Goal: Transaction & Acquisition: Purchase product/service

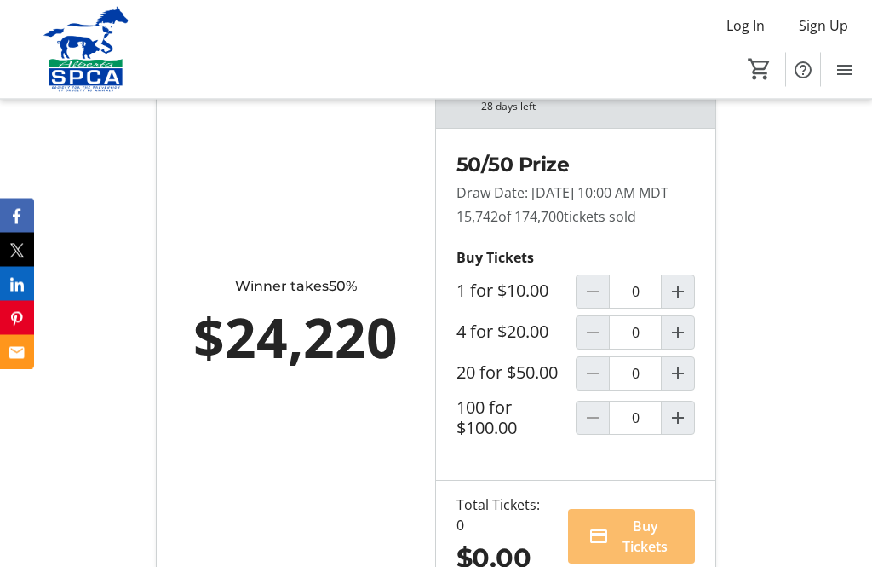
scroll to position [1175, 0]
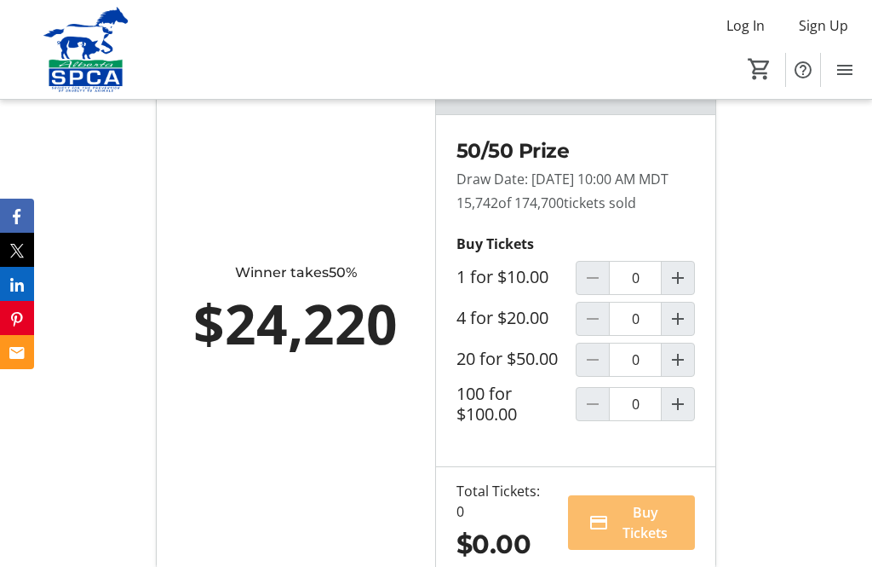
click at [682, 370] on mat-icon "Increment by one" at bounding box center [678, 359] width 20 height 20
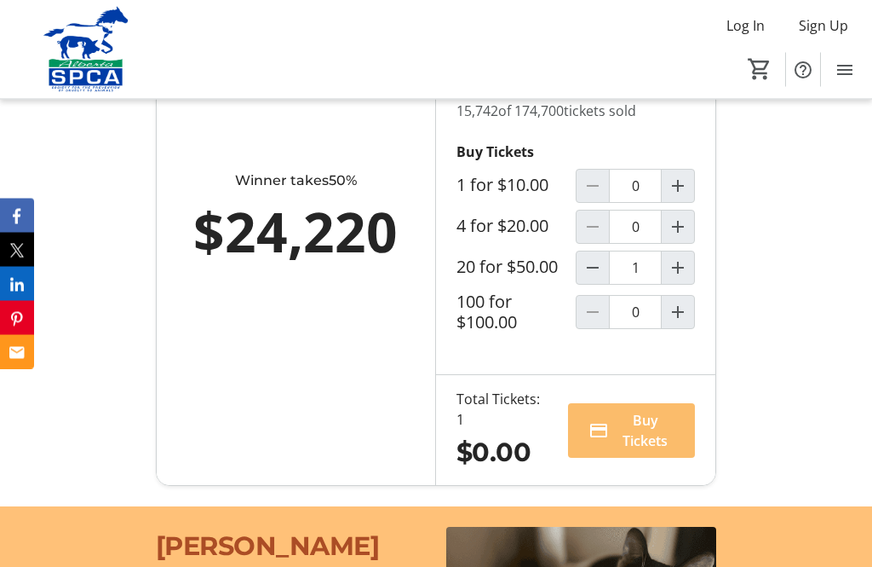
type input "1"
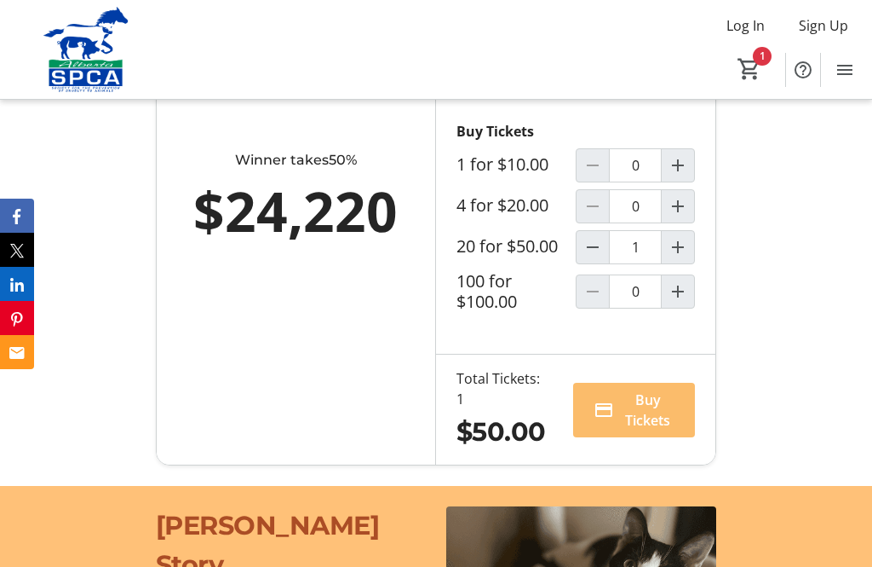
scroll to position [1293, 0]
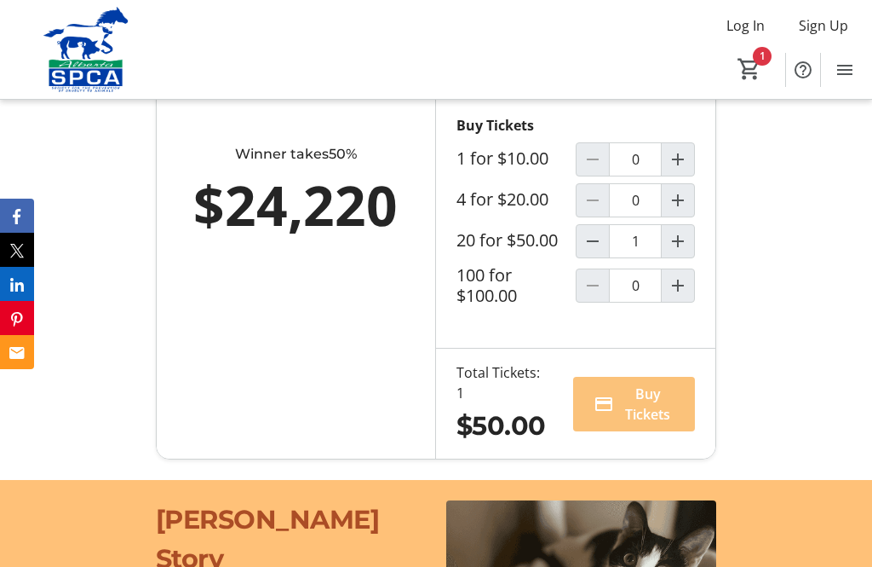
click at [636, 424] on span "Buy Tickets" at bounding box center [648, 403] width 54 height 41
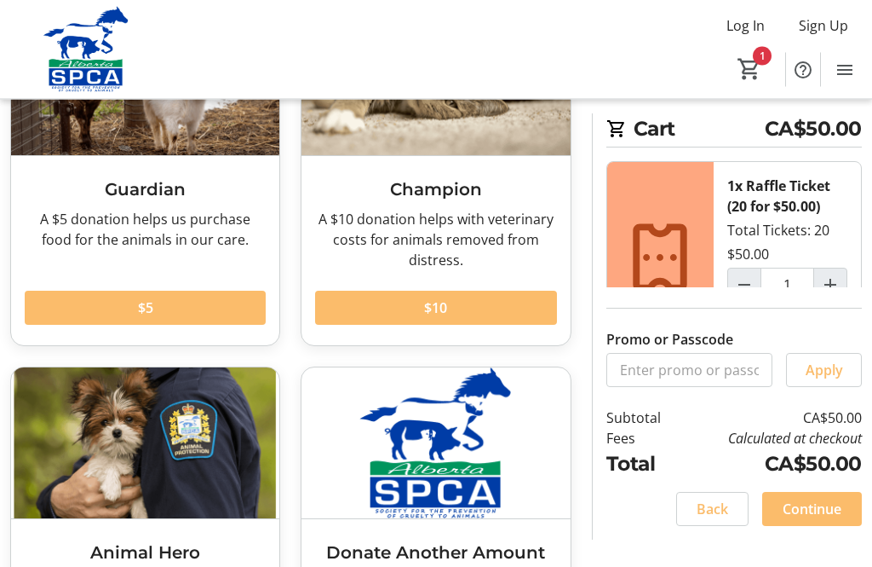
scroll to position [182, 0]
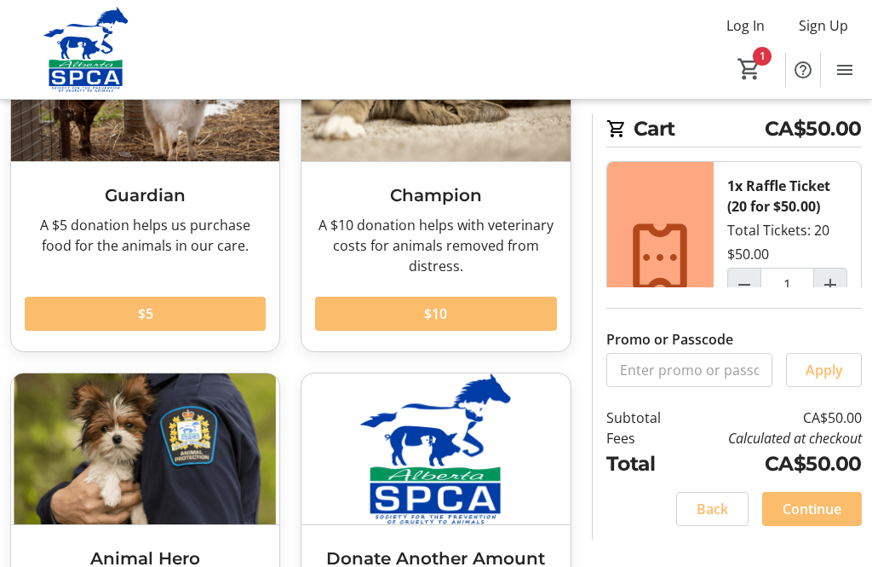
click at [831, 519] on span "Continue" at bounding box center [812, 508] width 59 height 20
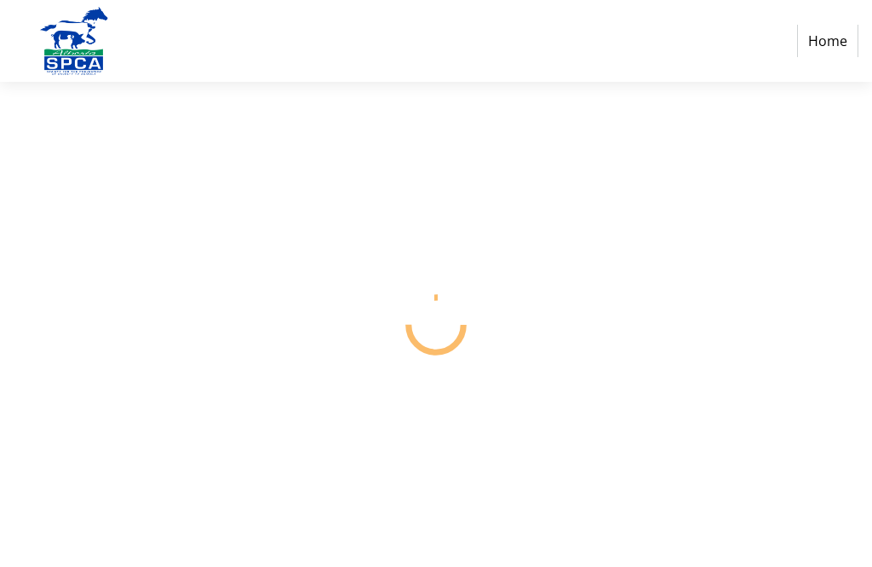
select select "CA"
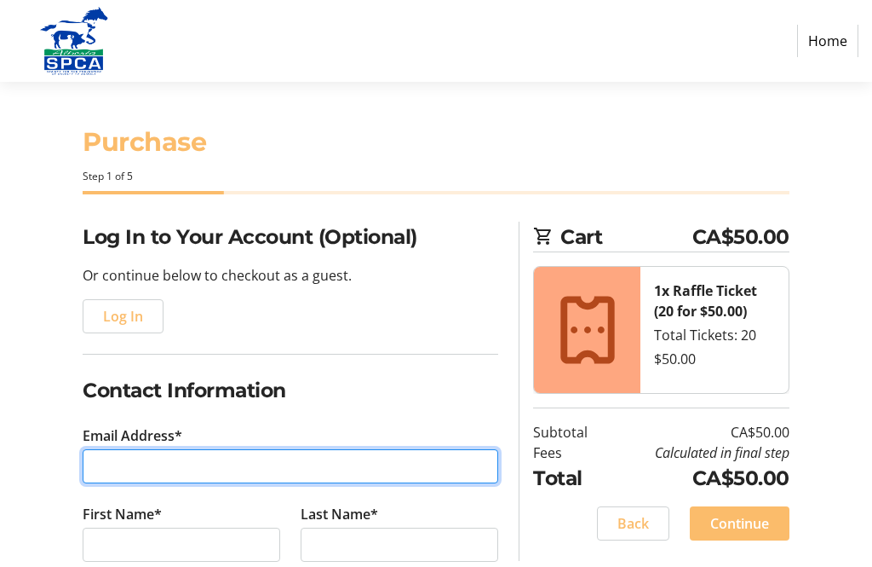
click at [109, 463] on input "Email Address*" at bounding box center [291, 466] width 416 height 34
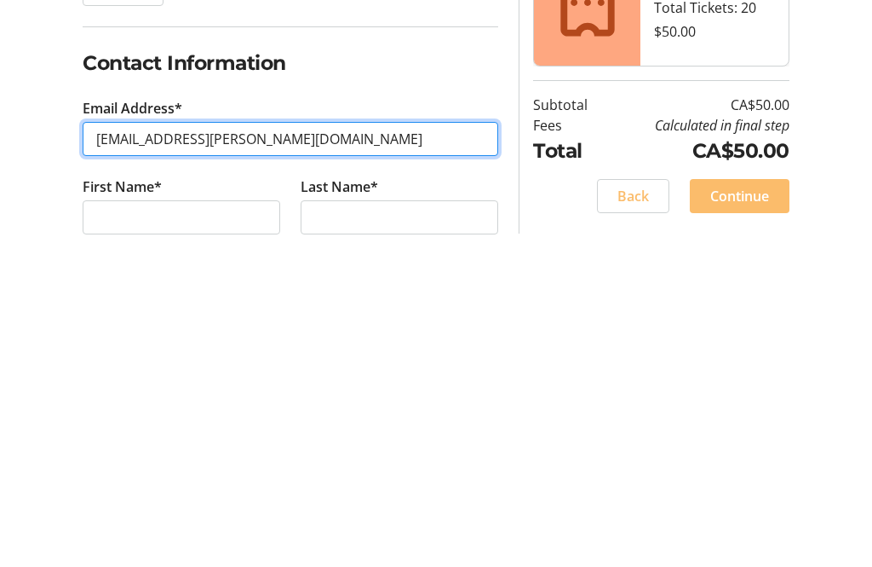
type input "[EMAIL_ADDRESS][PERSON_NAME][DOMAIN_NAME]"
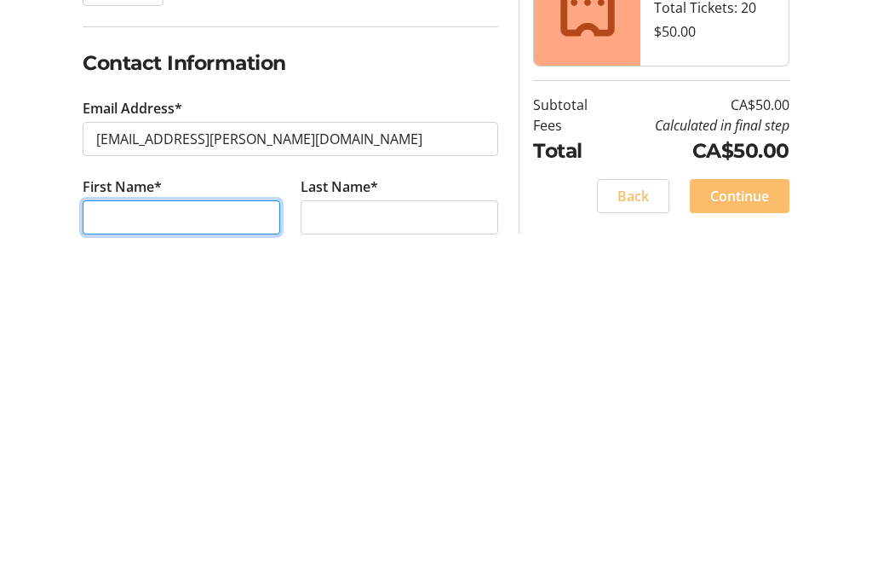
click at [111, 527] on input "First Name*" at bounding box center [182, 544] width 198 height 34
type input "[PERSON_NAME]"
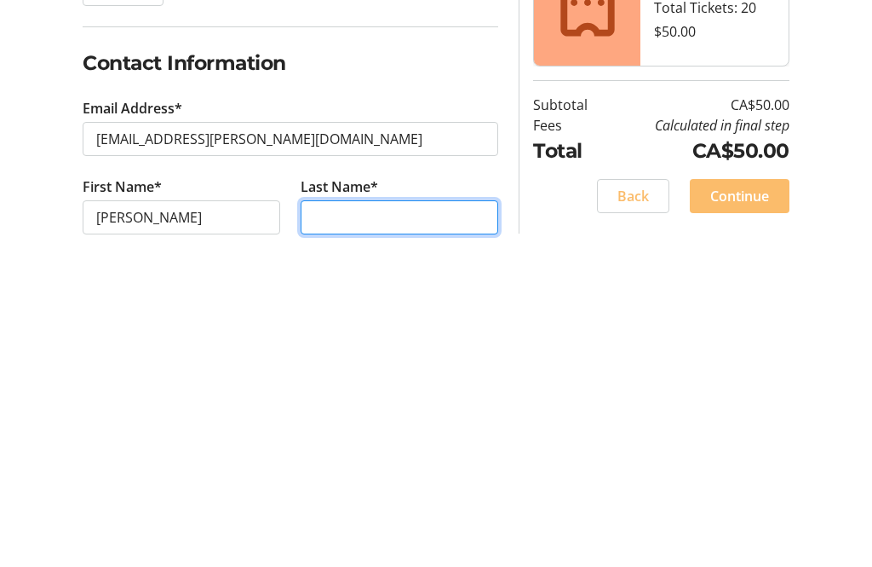
click at [324, 527] on input "Last Name*" at bounding box center [400, 544] width 198 height 34
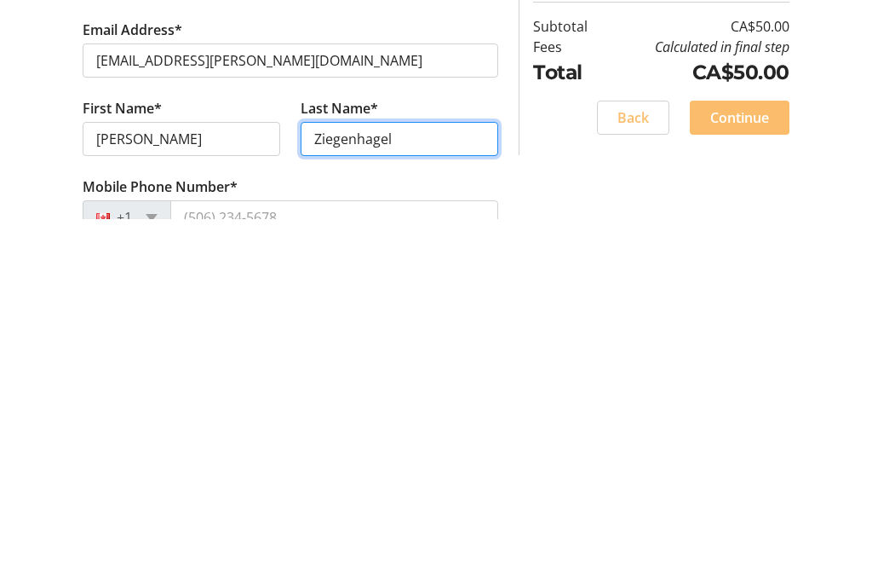
type input "Ziegenhagel"
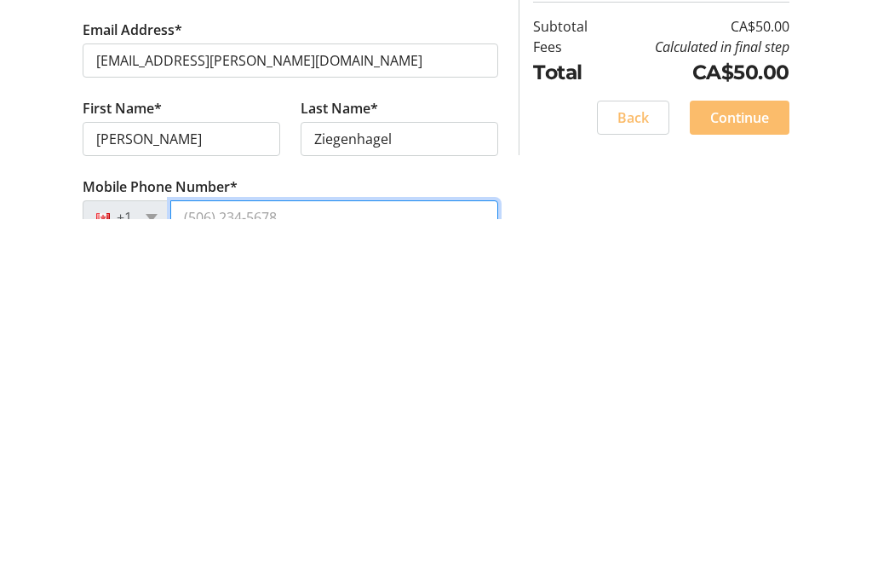
click at [190, 548] on input "Mobile Phone Number*" at bounding box center [334, 565] width 328 height 34
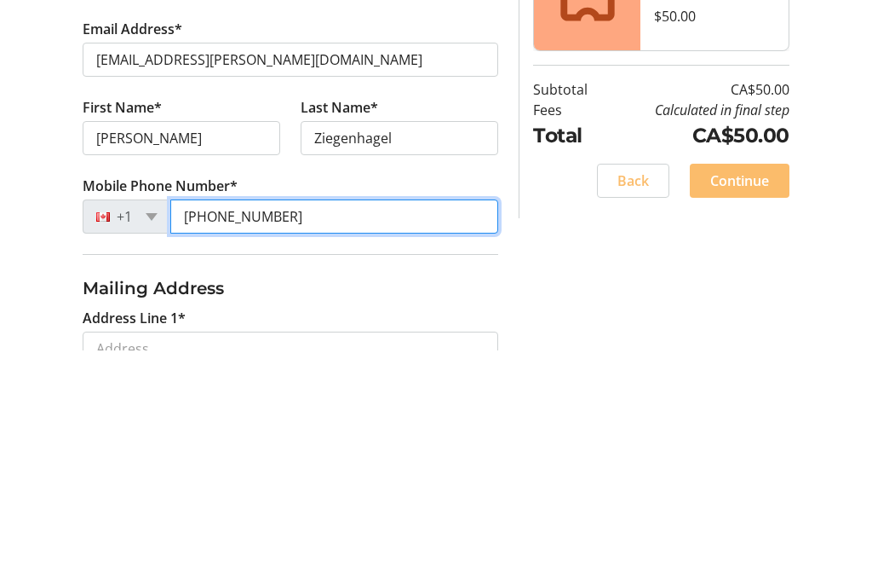
scroll to position [197, 0]
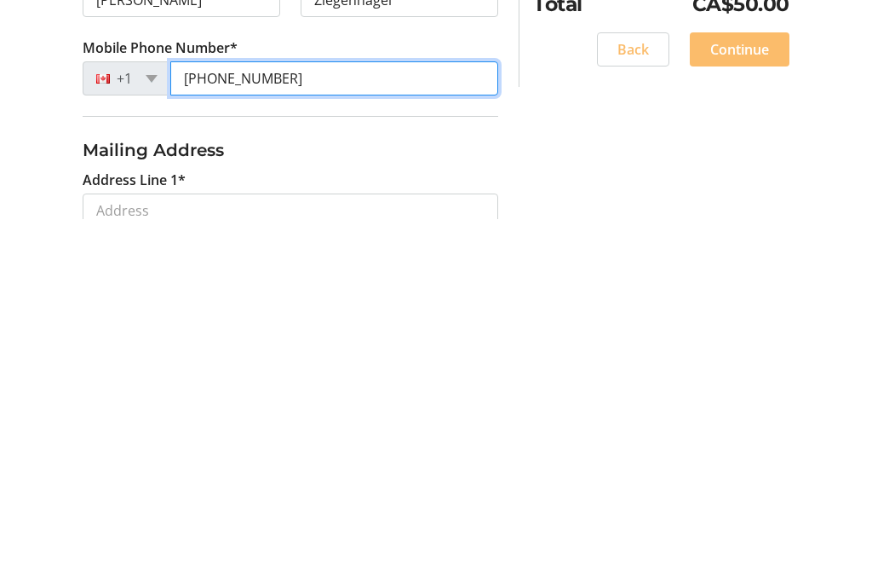
type input "[PHONE_NUMBER]"
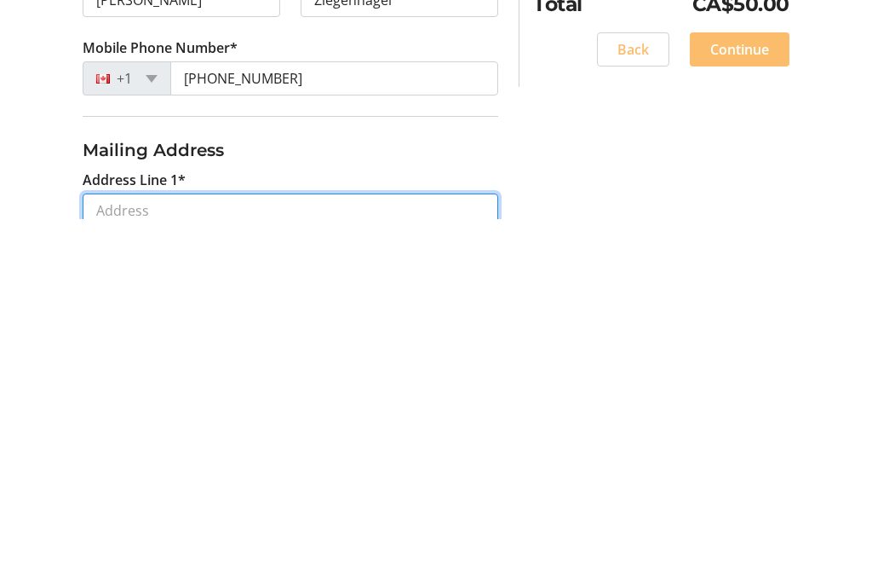
click at [104, 541] on input "Address Line 1*" at bounding box center [291, 558] width 416 height 34
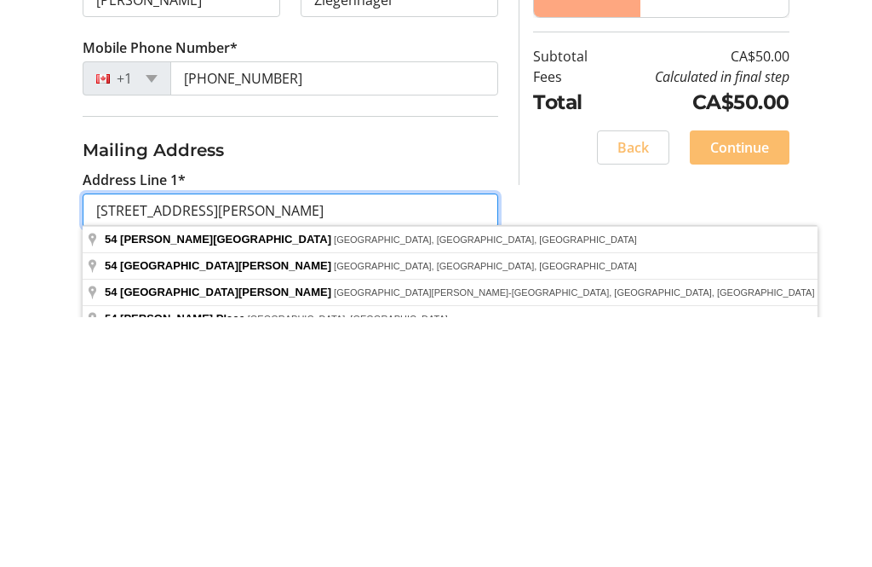
scroll to position [314, 0]
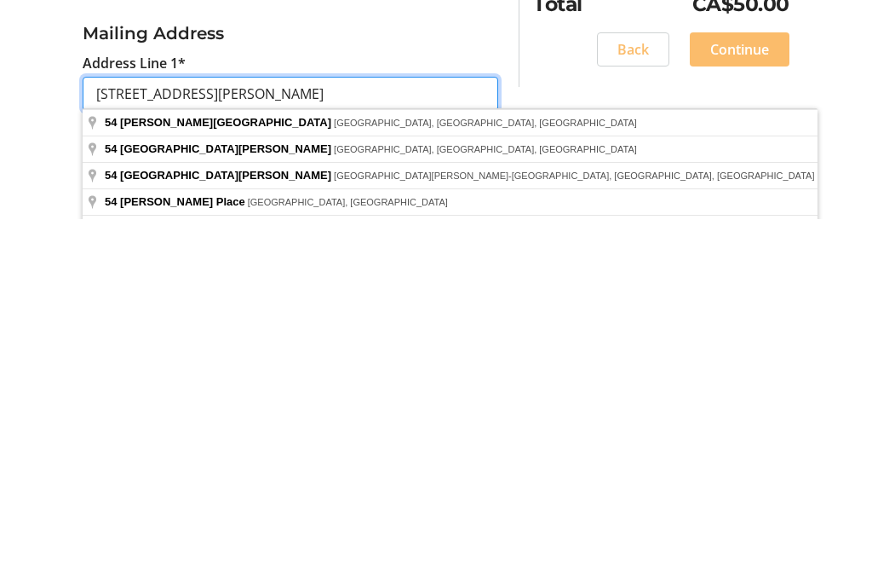
type input "[STREET_ADDRESS][PERSON_NAME]"
click at [597, 225] on div "Log In to Your Account (Optional) Or continue below to checkout as a guest. Log…" at bounding box center [436, 453] width 872 height 1090
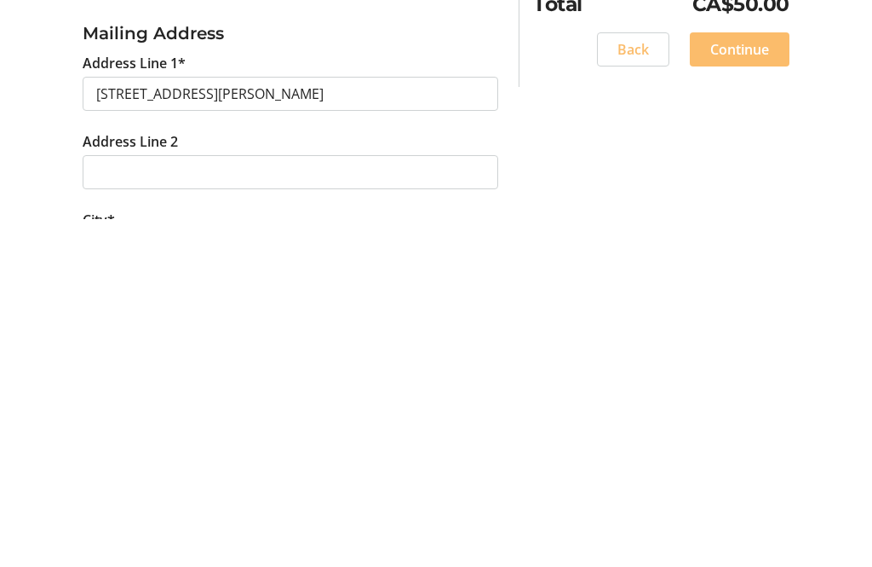
scroll to position [661, 0]
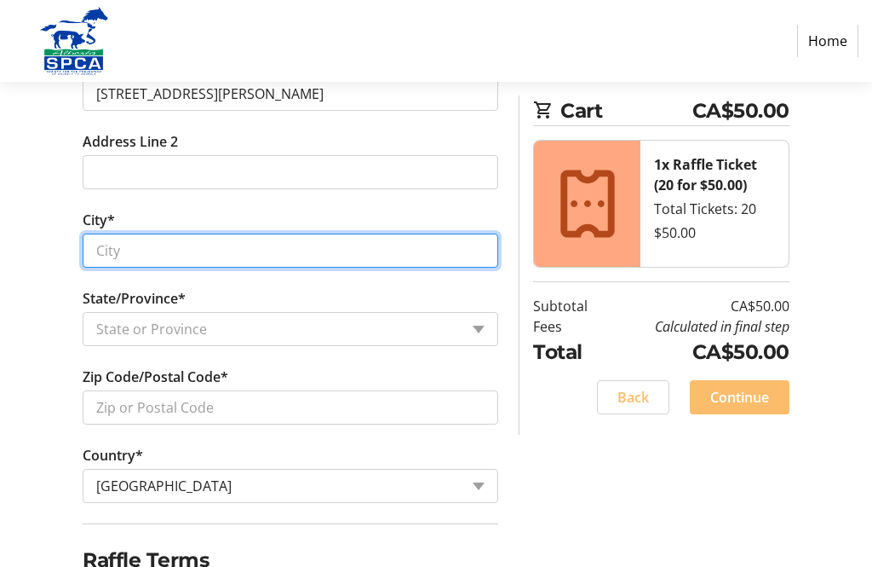
click at [104, 239] on input "City*" at bounding box center [291, 250] width 416 height 34
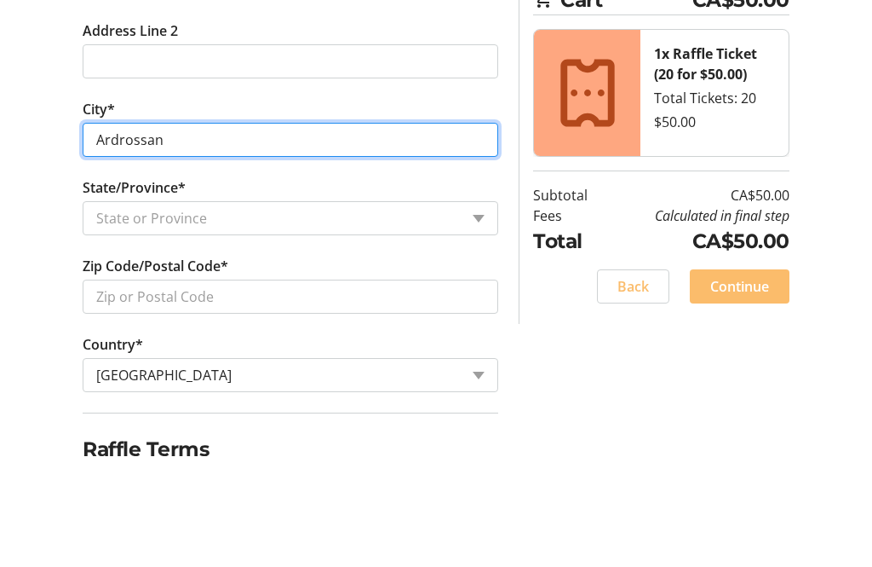
type input "Ardrossan"
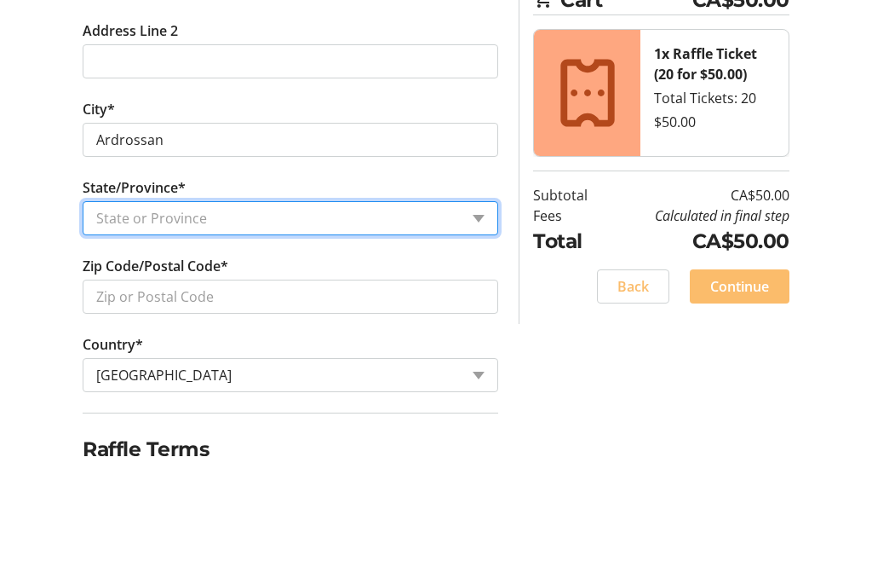
click at [126, 312] on select "State or Province State or Province [GEOGRAPHIC_DATA] [GEOGRAPHIC_DATA] [GEOGRA…" at bounding box center [291, 329] width 416 height 34
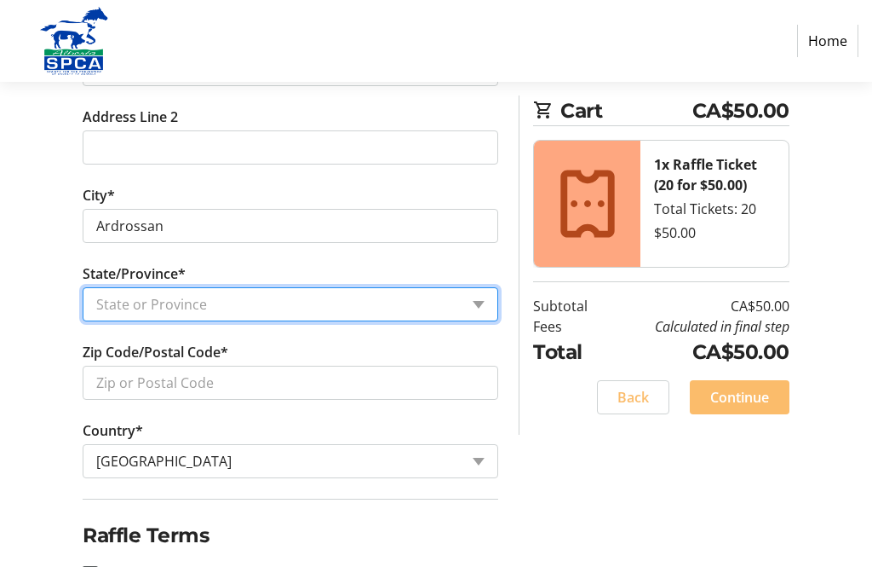
select select "AB"
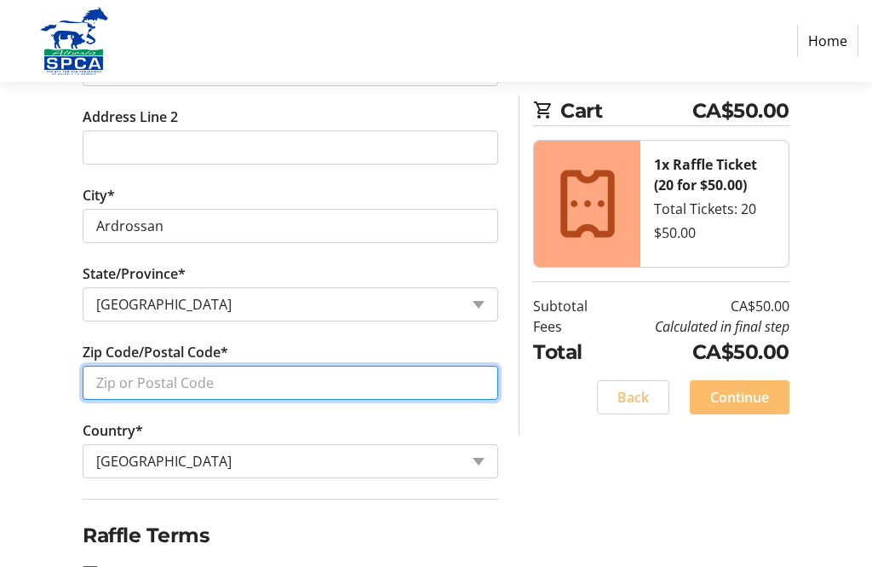
click at [113, 376] on input "Zip Code/Postal Code*" at bounding box center [291, 382] width 416 height 34
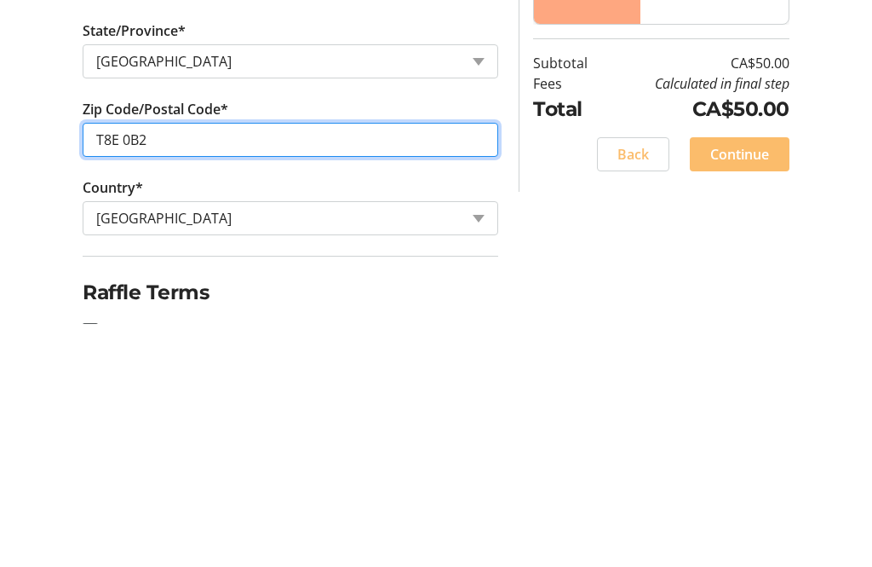
scroll to position [740, 0]
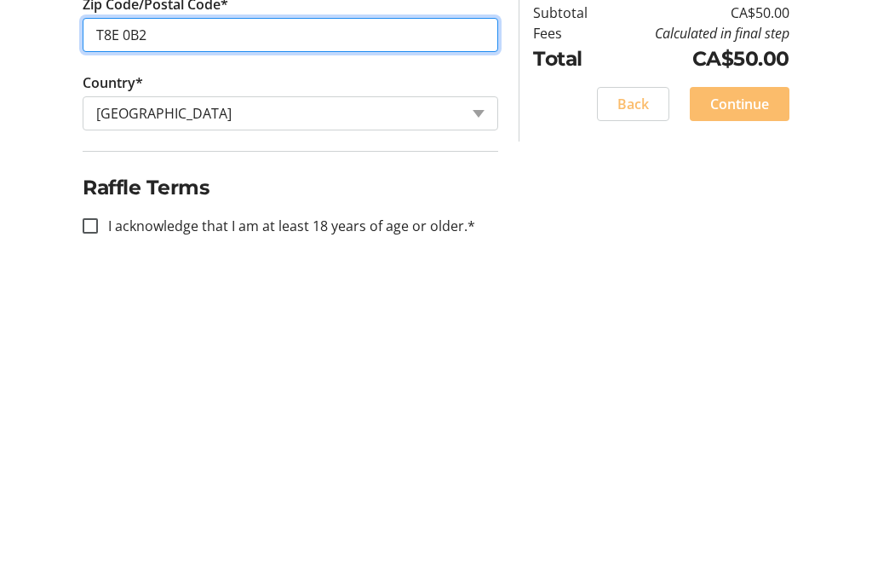
type input "T8E 0B2"
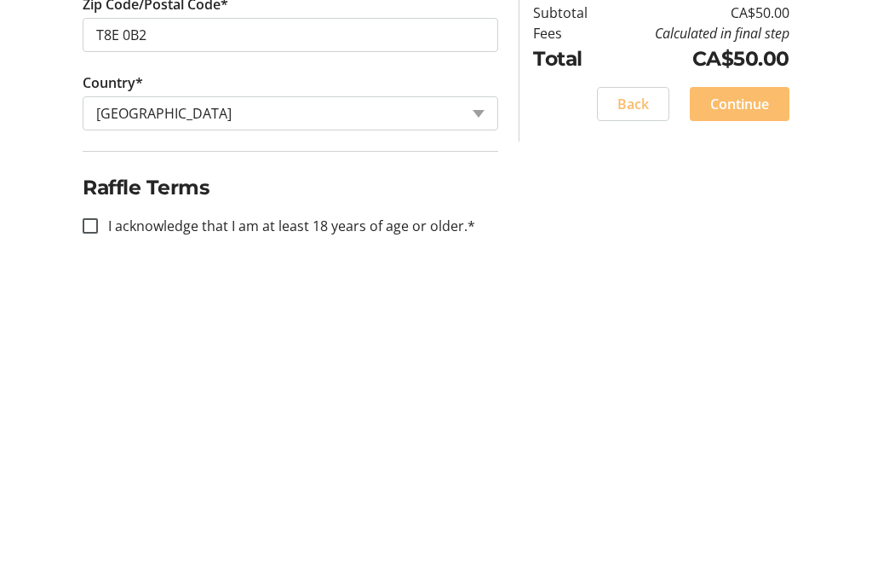
click at [95, 511] on input "I acknowledge that I am at least 18 years of age or older.*" at bounding box center [90, 518] width 15 height 15
checkbox input "true"
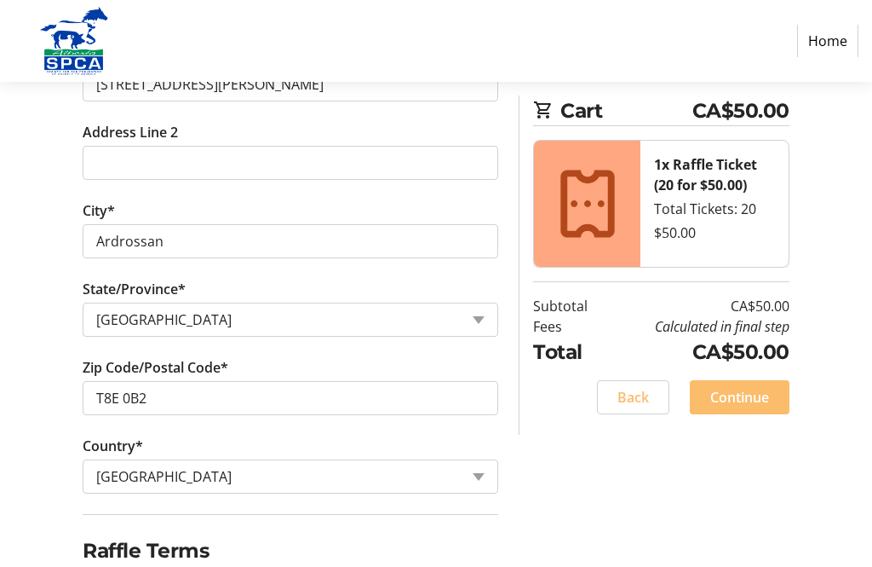
scroll to position [686, 0]
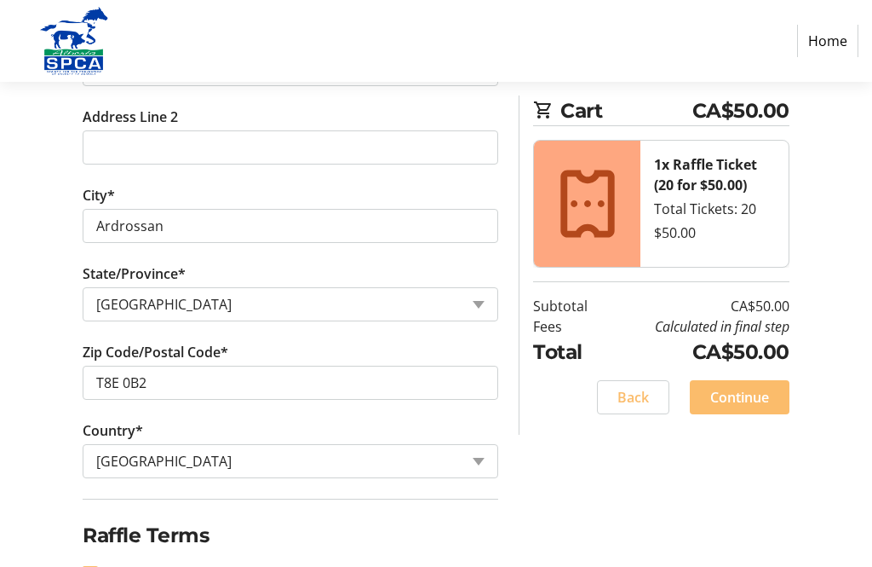
click at [751, 394] on span "Continue" at bounding box center [739, 397] width 59 height 20
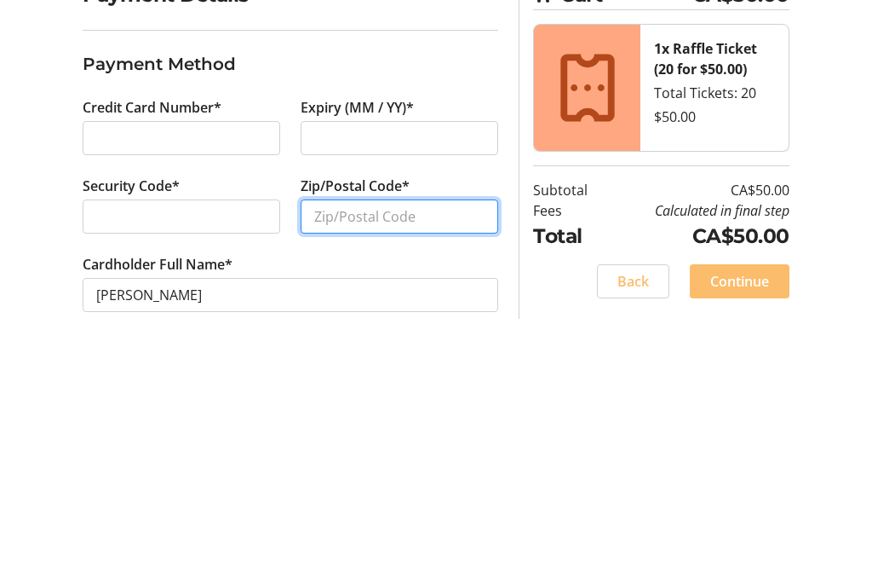
click at [327, 441] on input "Zip/Postal Code*" at bounding box center [400, 458] width 198 height 34
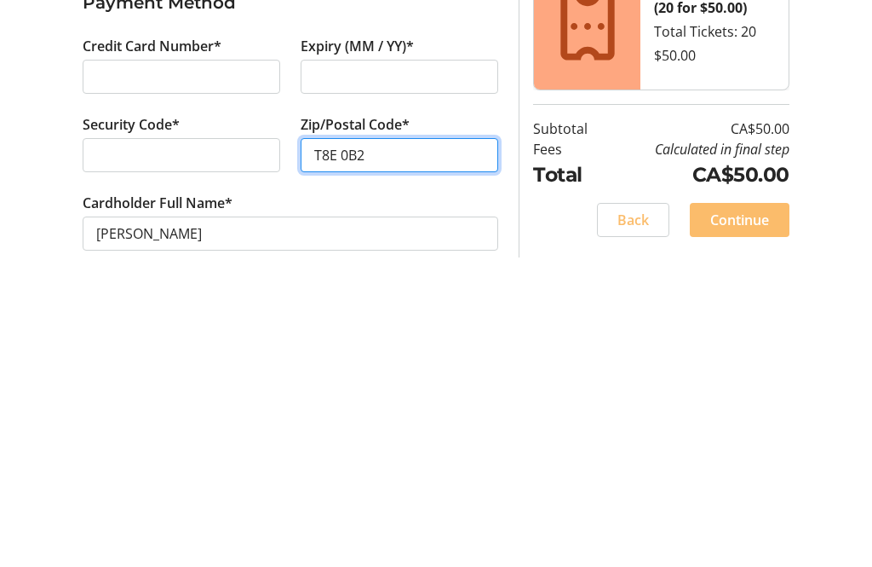
scroll to position [55, 0]
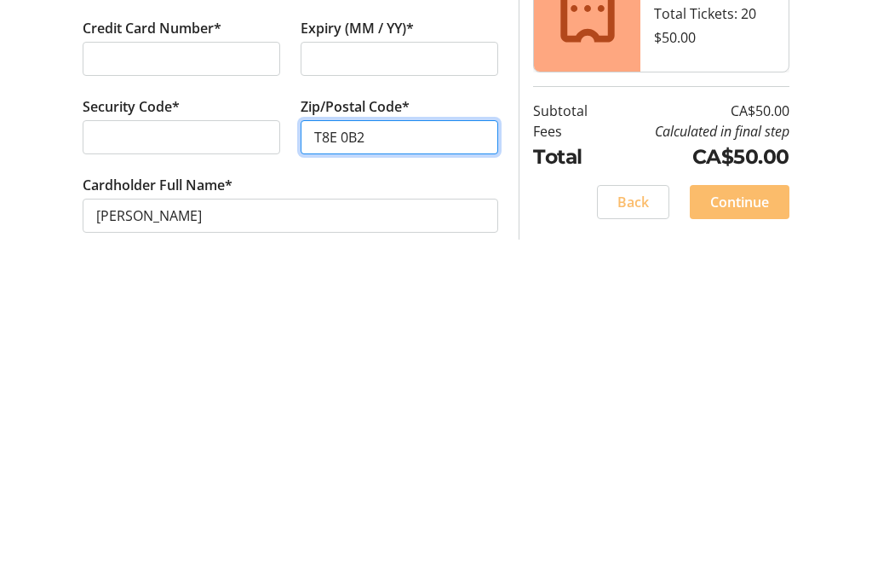
type input "T8E 0B2"
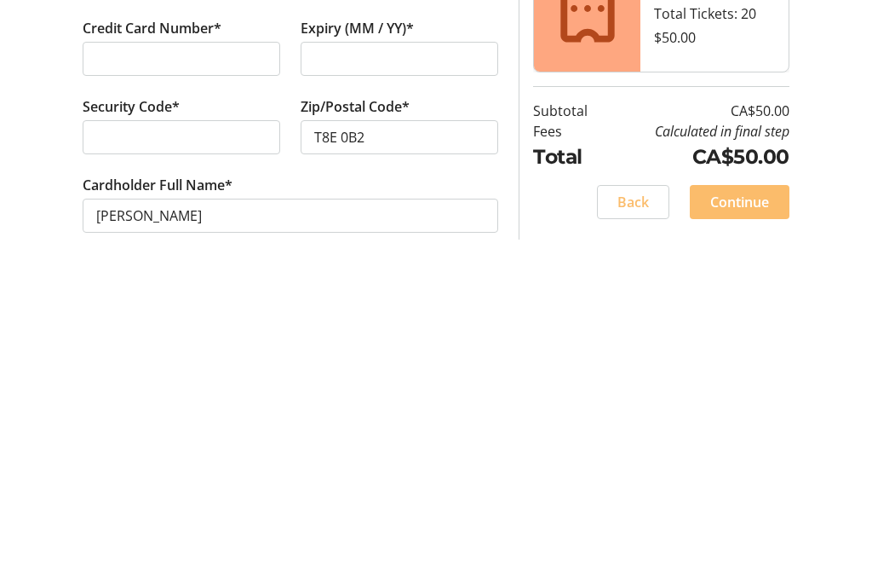
click at [763, 485] on span "Continue" at bounding box center [739, 495] width 59 height 20
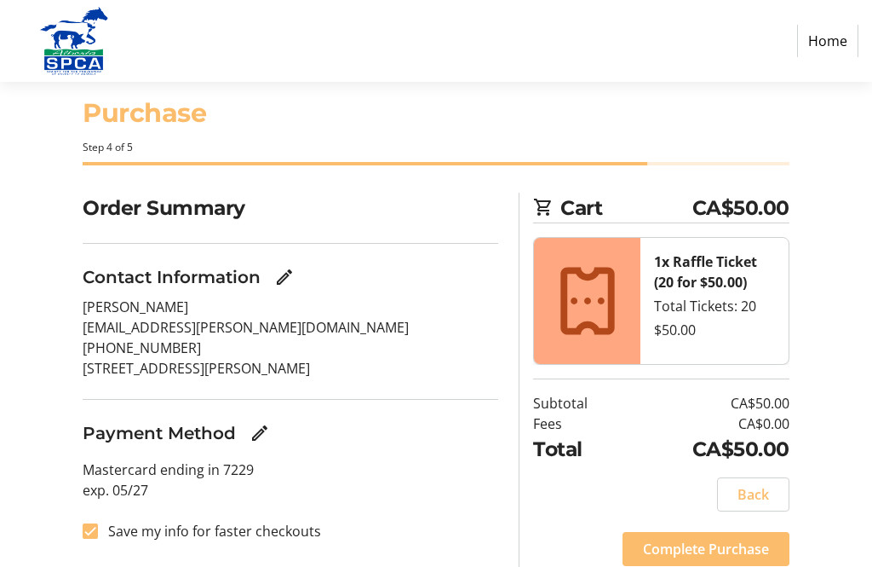
scroll to position [36, 0]
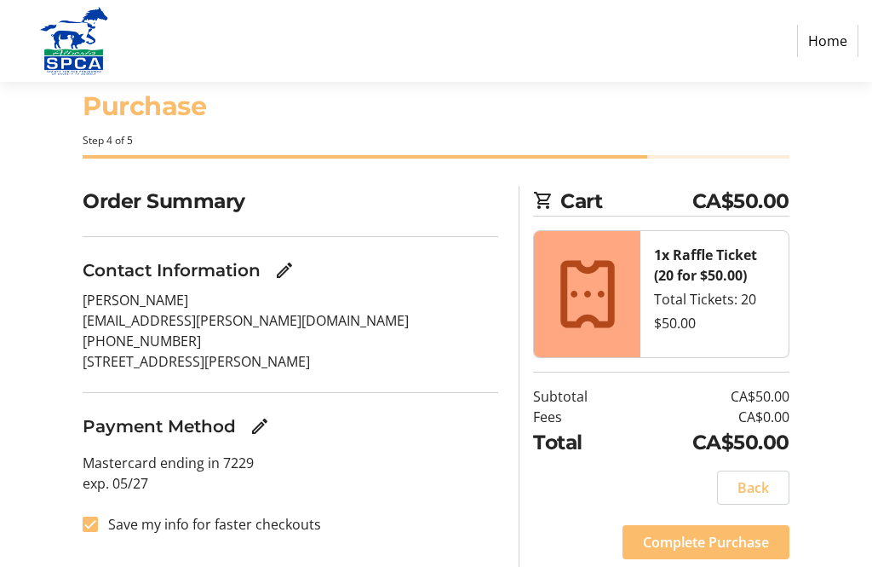
click at [87, 522] on input "Save my info for faster checkouts" at bounding box center [90, 523] width 15 height 15
checkbox input "false"
click at [716, 528] on span at bounding box center [706, 541] width 167 height 41
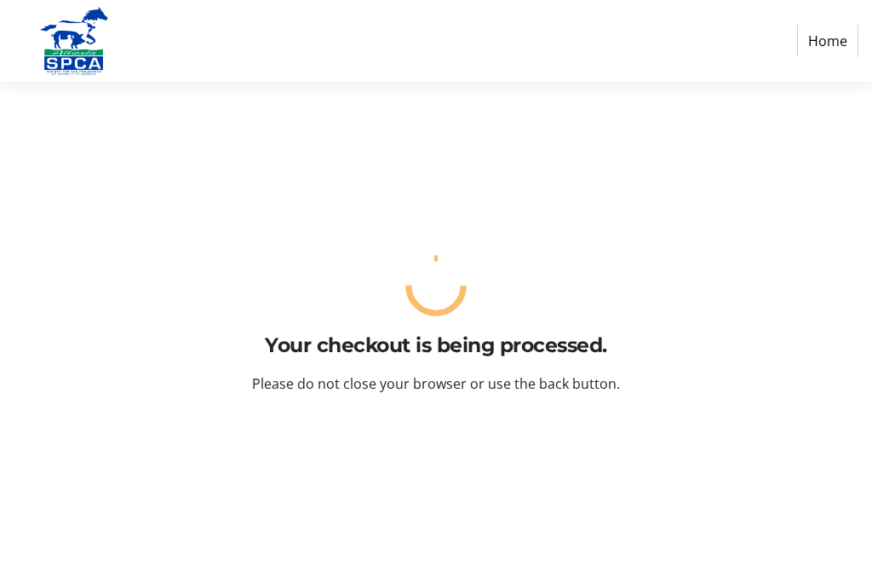
scroll to position [0, 0]
